Goal: Task Accomplishment & Management: Complete application form

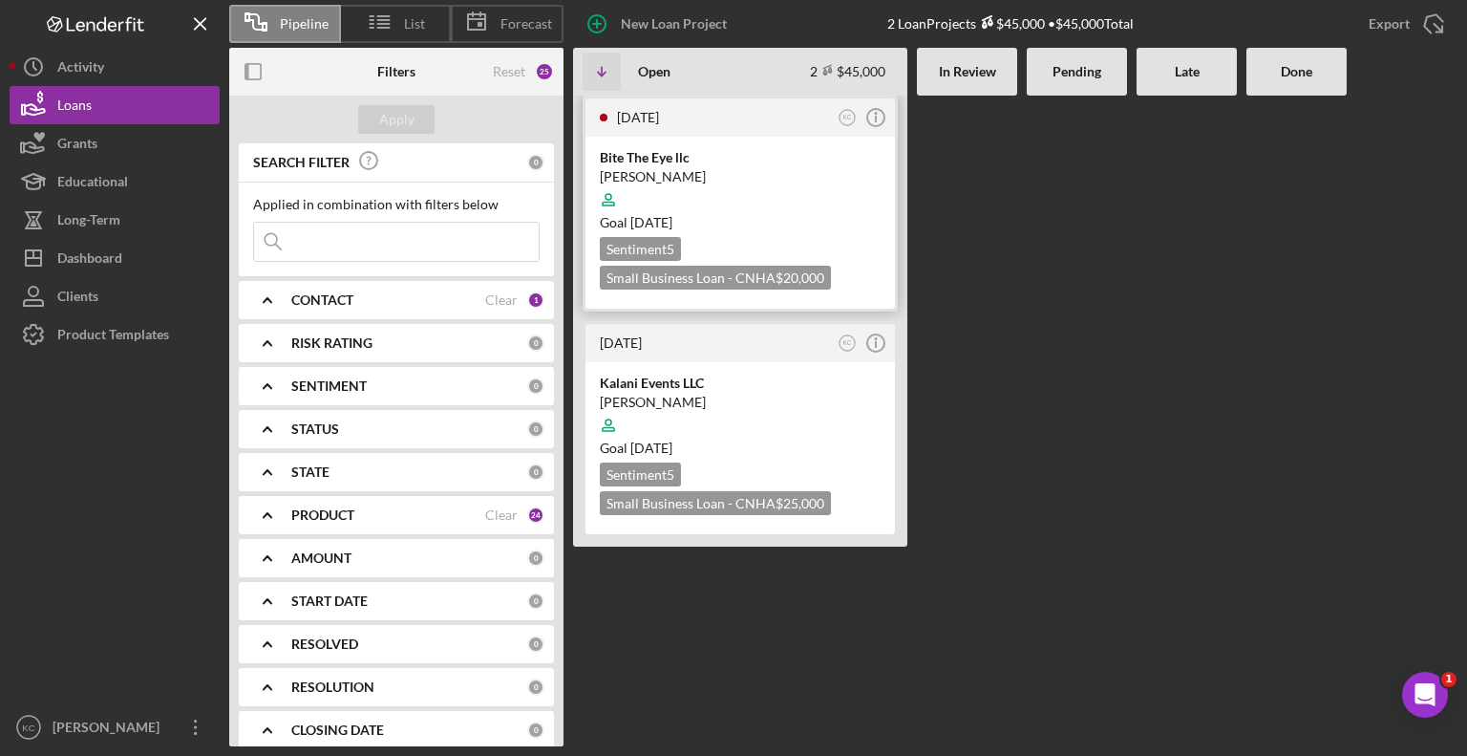
click at [688, 197] on div at bounding box center [740, 200] width 281 height 36
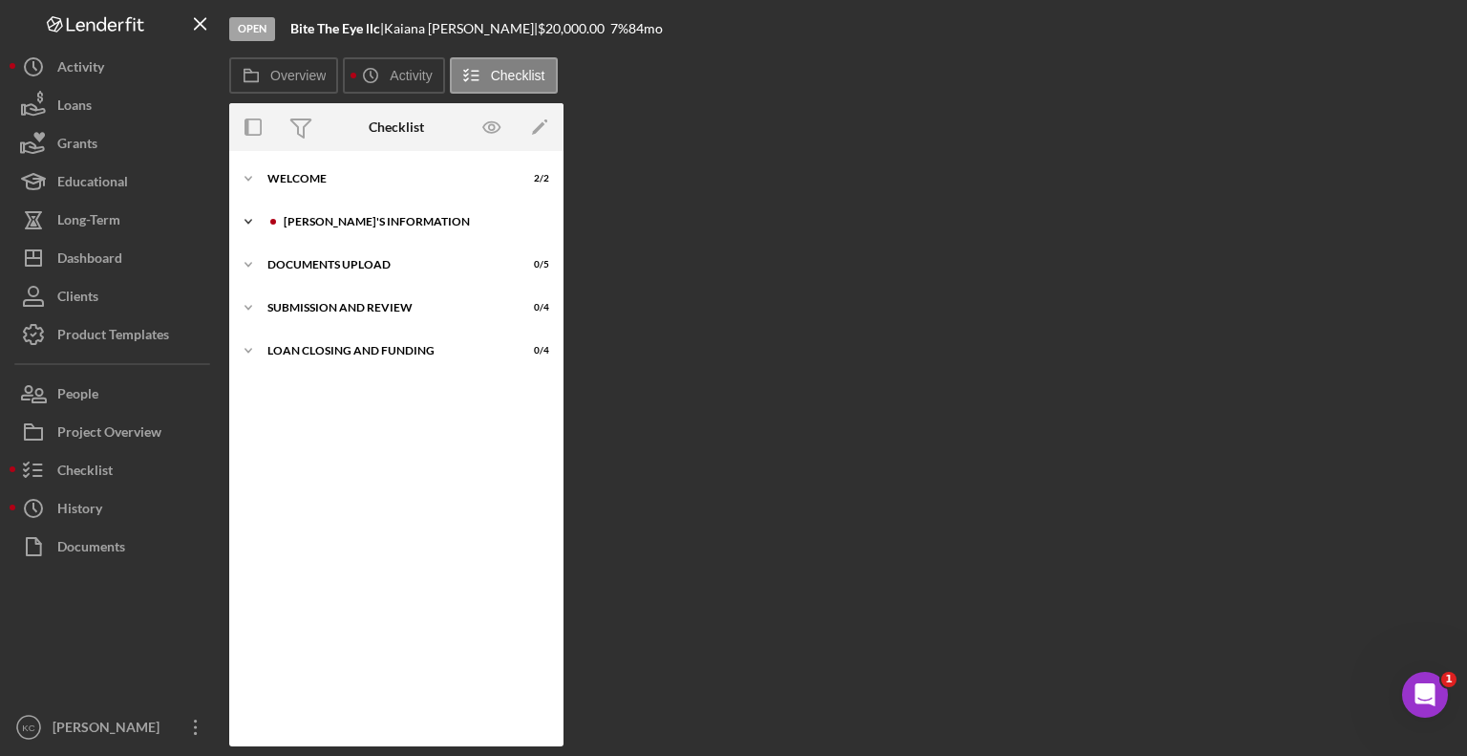
click at [337, 225] on div "[PERSON_NAME]'S INFORMATION" at bounding box center [412, 221] width 256 height 11
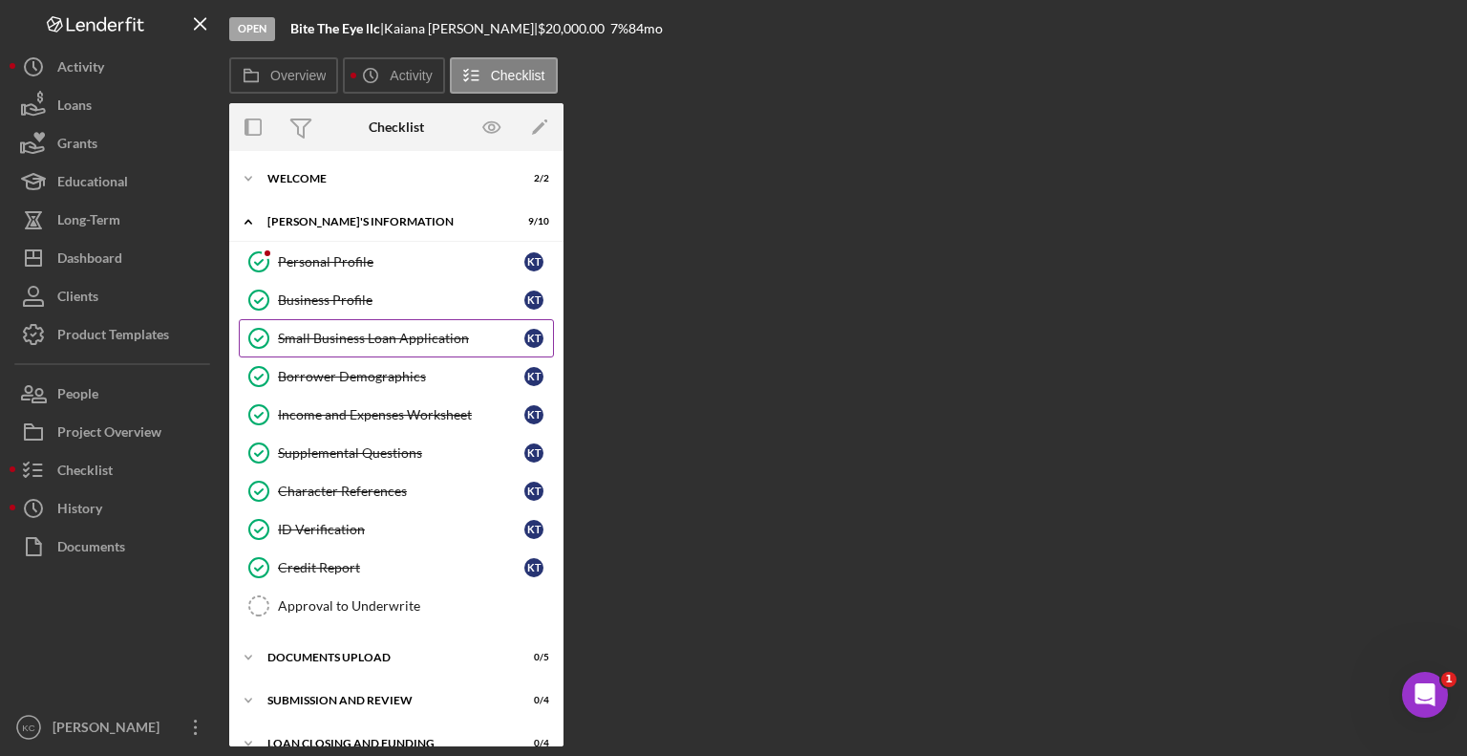
click at [356, 340] on div "Small Business Loan Application" at bounding box center [401, 338] width 246 height 15
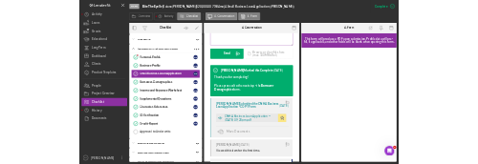
scroll to position [573, 0]
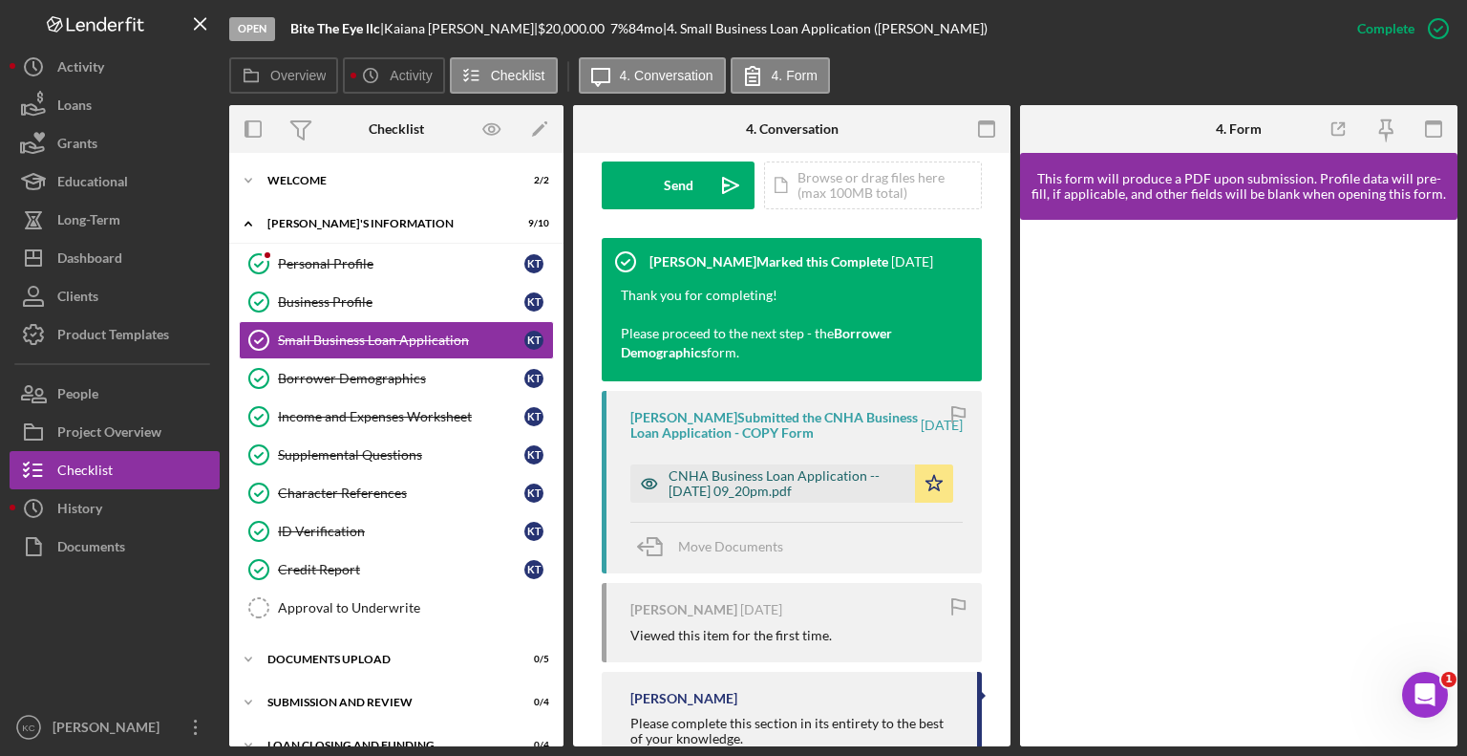
click at [821, 481] on div "CNHA Business Loan Application -- [DATE] 09_20pm.pdf" at bounding box center [787, 483] width 237 height 31
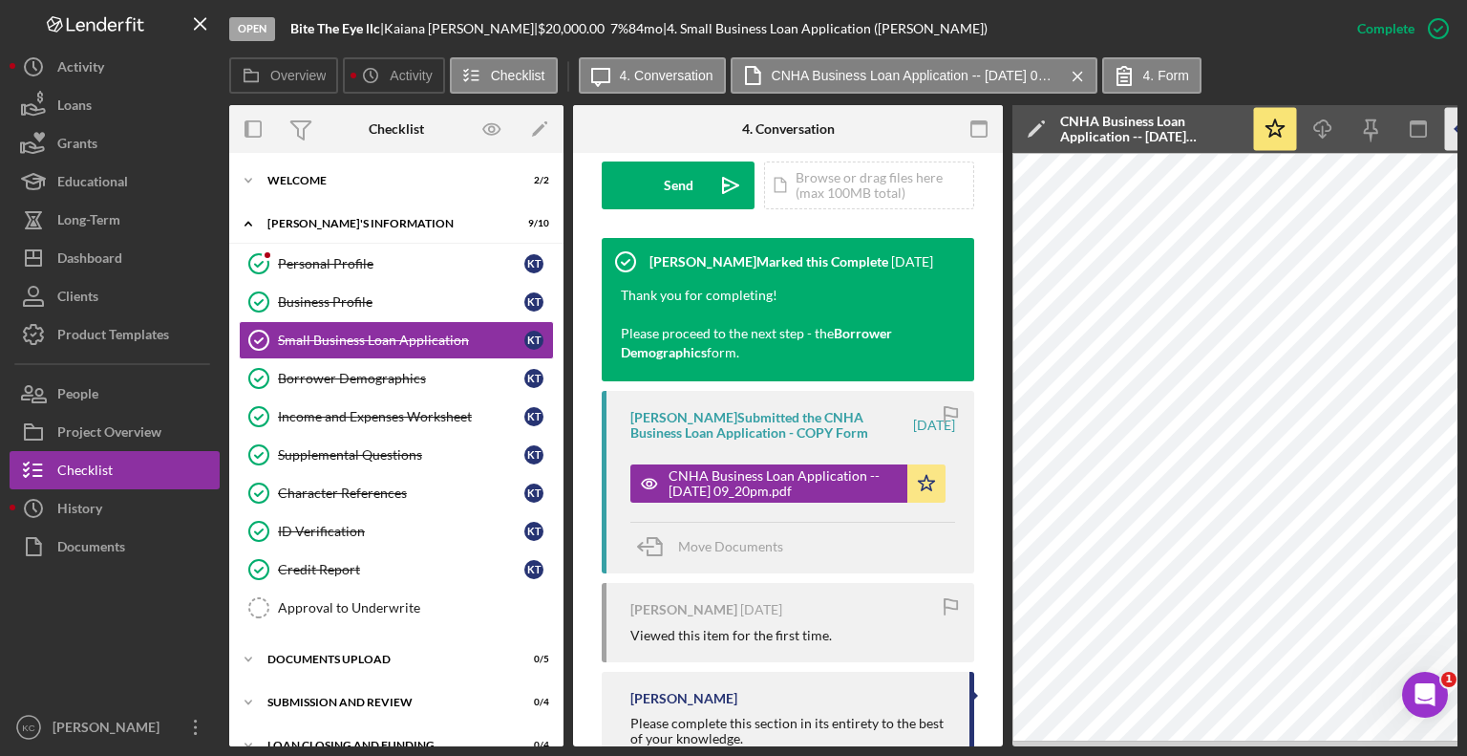
click at [1451, 137] on icon "button" at bounding box center [1466, 129] width 43 height 43
drag, startPoint x: 1173, startPoint y: 124, endPoint x: 1022, endPoint y: 129, distance: 151.0
click at [1022, 129] on div "Icon/Edit CNHA Business Loan Application -- [DATE] 09_20pm.pdf" at bounding box center [1204, 129] width 383 height 48
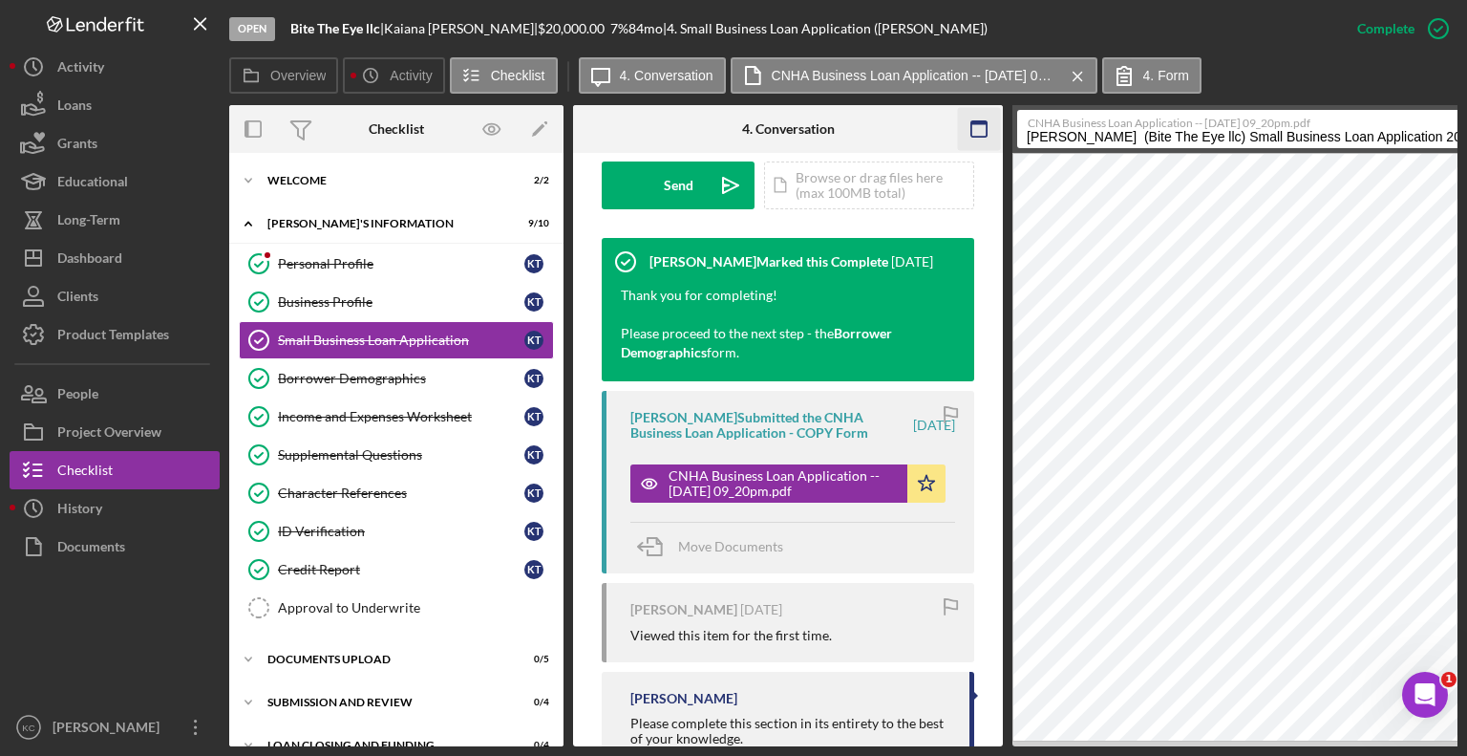
click at [993, 118] on icon "button" at bounding box center [979, 129] width 43 height 43
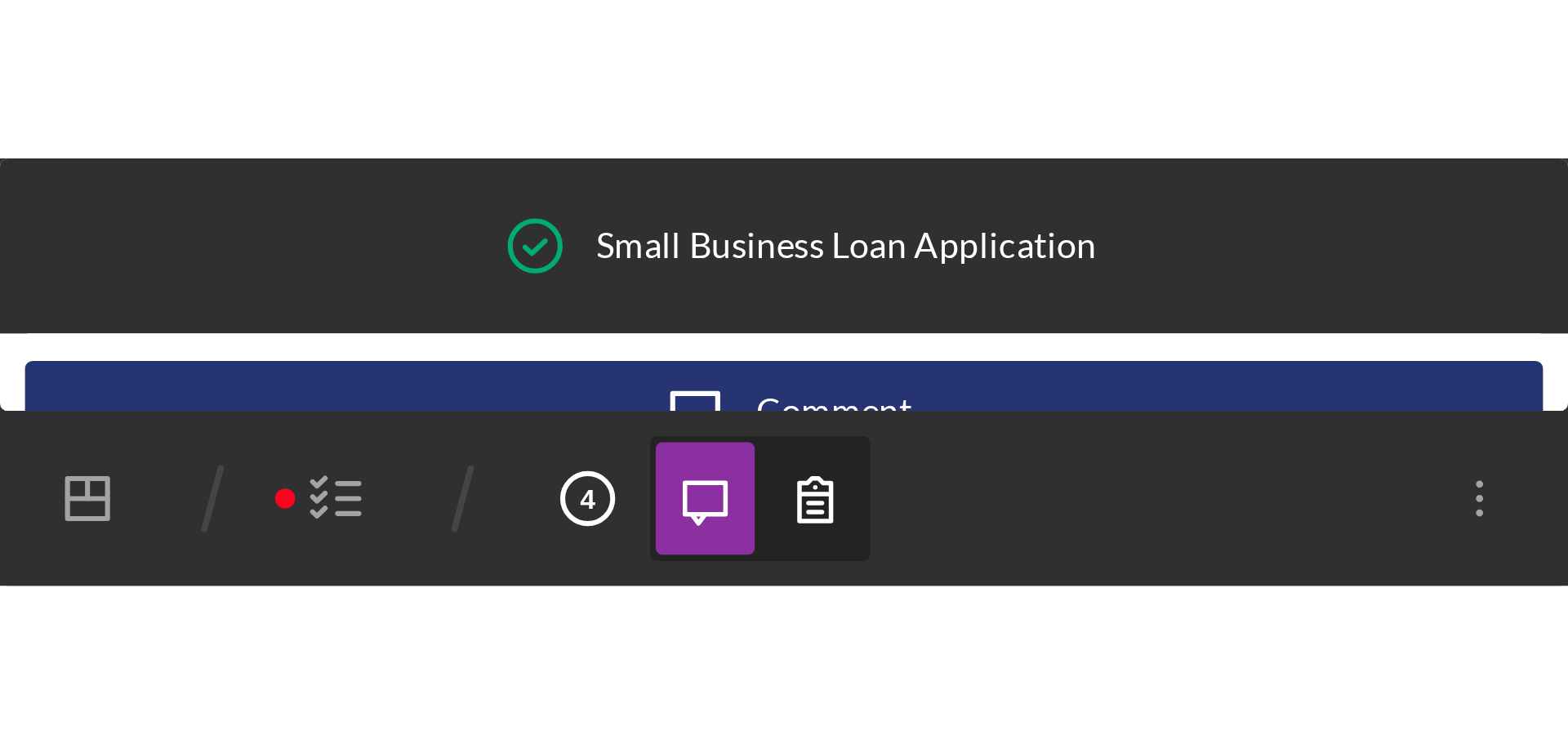
scroll to position [0, 0]
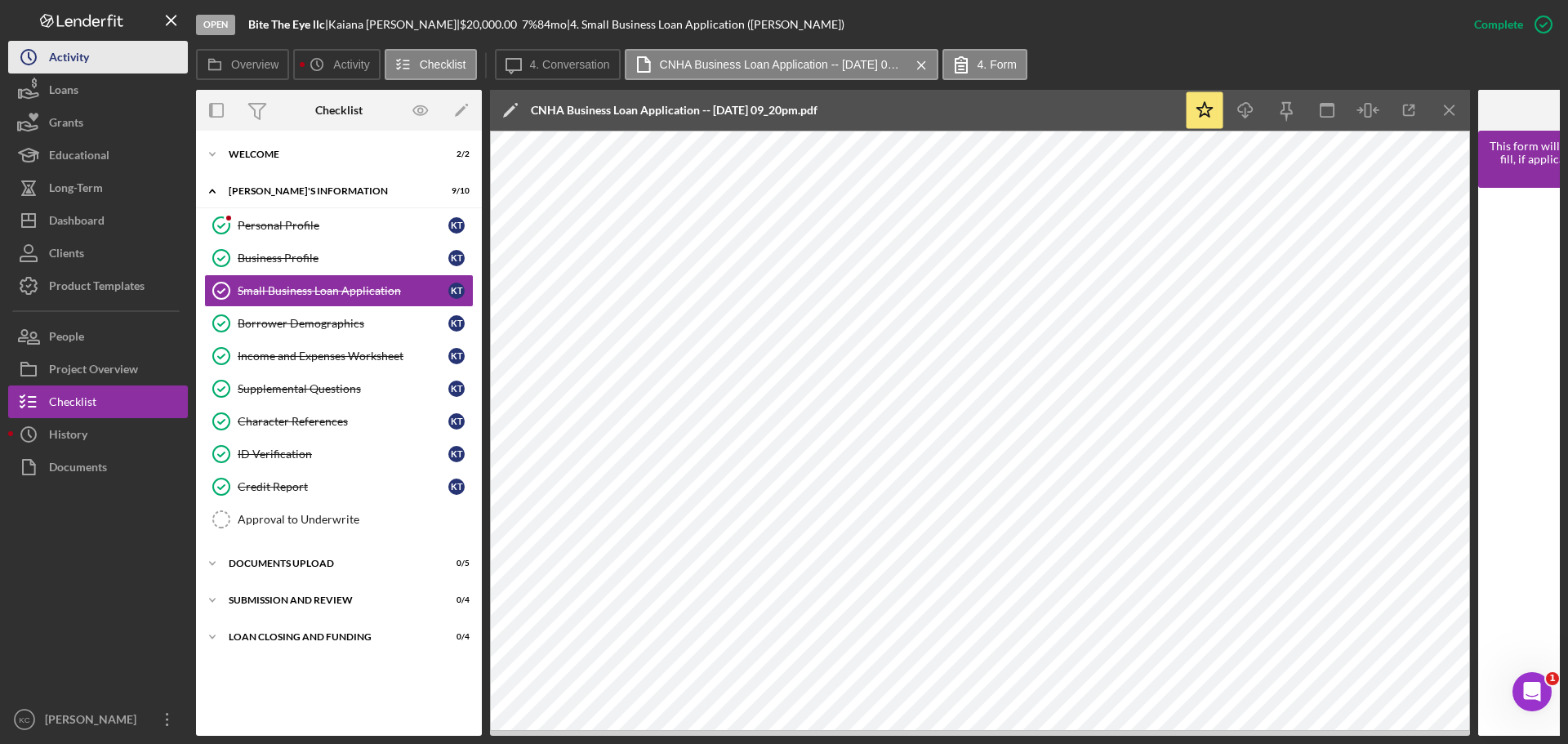
click at [119, 58] on button "Icon/History Activity" at bounding box center [98, 57] width 180 height 32
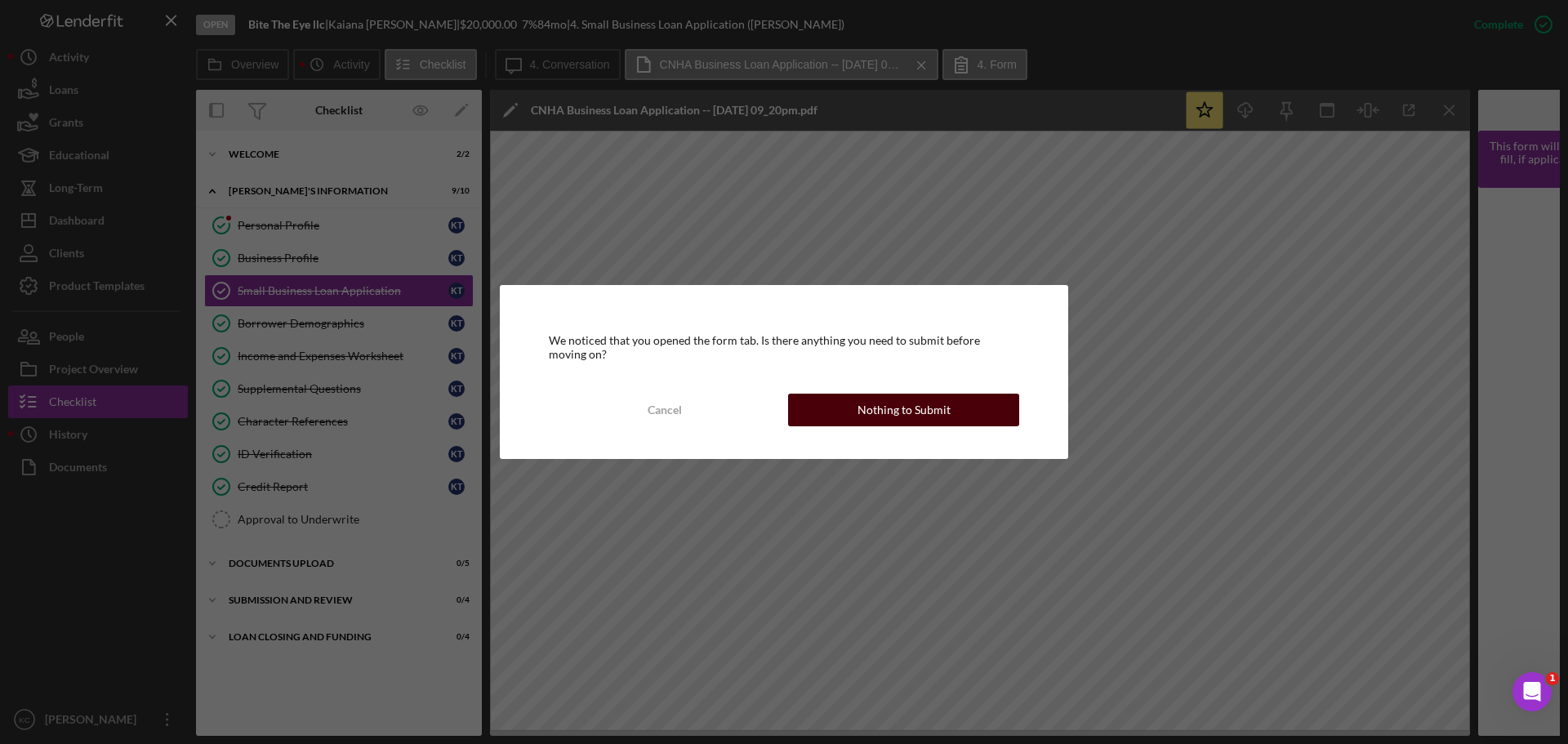
click at [905, 418] on div "Nothing to Submit" at bounding box center [904, 410] width 93 height 32
